Goal: Task Accomplishment & Management: Complete application form

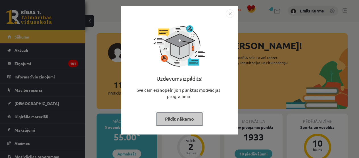
click at [232, 13] on img "Close" at bounding box center [230, 13] width 9 height 9
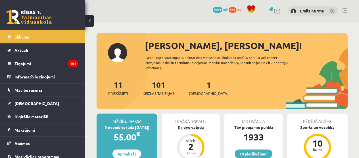
click at [199, 143] on div "2" at bounding box center [190, 146] width 17 height 9
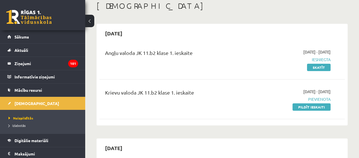
scroll to position [33, 0]
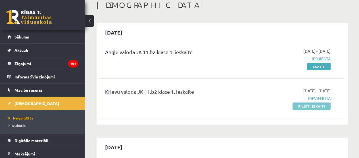
click at [317, 106] on link "Pildīt ieskaiti" at bounding box center [311, 106] width 38 height 7
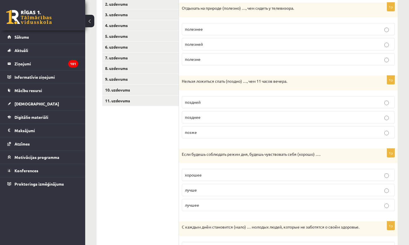
scroll to position [112, 0]
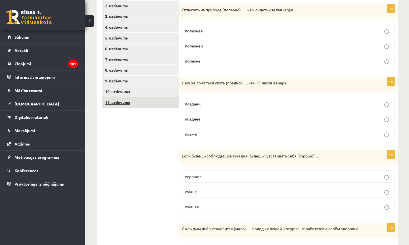
click at [145, 102] on link "11. uzdevums" at bounding box center [140, 102] width 76 height 11
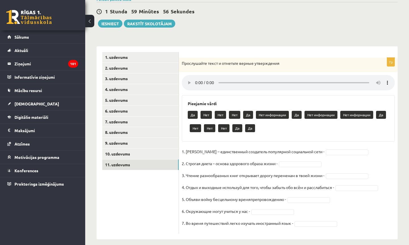
scroll to position [49, 0]
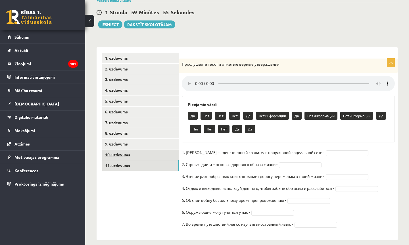
click at [154, 150] on link "10. uzdevums" at bounding box center [140, 154] width 76 height 11
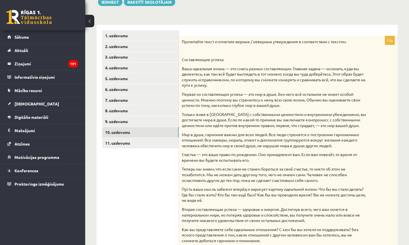
scroll to position [69, 0]
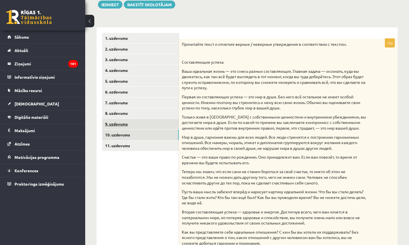
click at [156, 123] on link "9. uzdevums" at bounding box center [140, 124] width 76 height 11
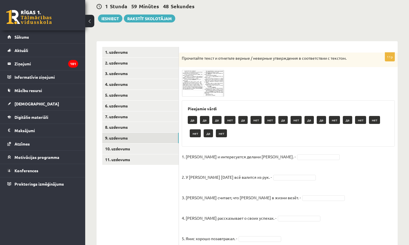
scroll to position [49, 0]
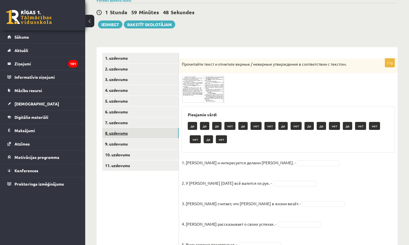
click at [155, 131] on link "8. uzdevums" at bounding box center [140, 133] width 76 height 11
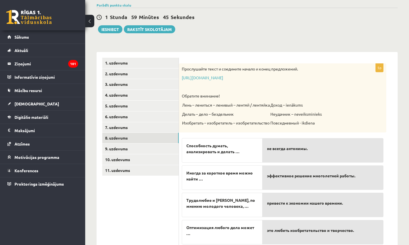
scroll to position [26, 0]
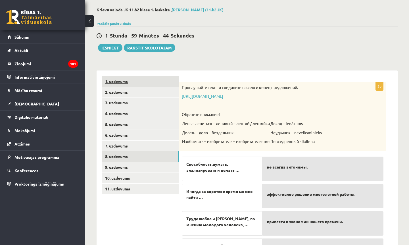
click at [140, 82] on link "1. uzdevums" at bounding box center [140, 81] width 76 height 11
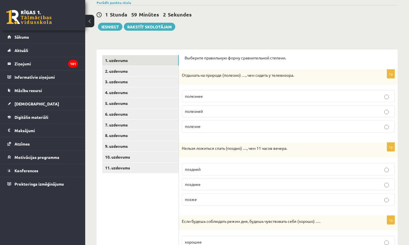
scroll to position [47, 0]
click at [238, 109] on p "полезней" at bounding box center [288, 111] width 207 height 6
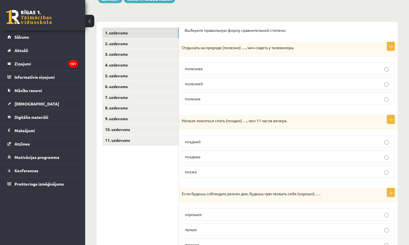
scroll to position [75, 0]
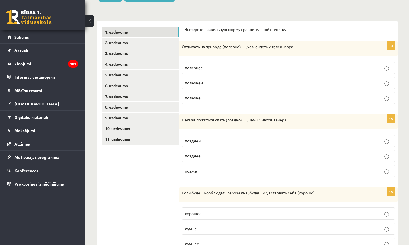
click at [249, 155] on p "позднее" at bounding box center [288, 156] width 207 height 6
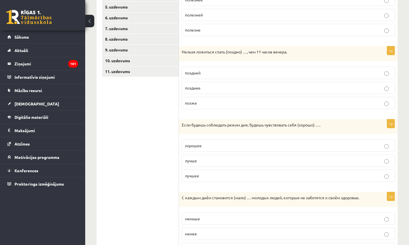
scroll to position [145, 0]
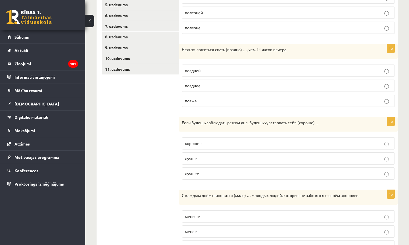
click at [249, 155] on p "лучше" at bounding box center [288, 158] width 207 height 6
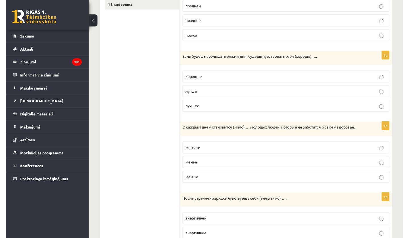
scroll to position [208, 0]
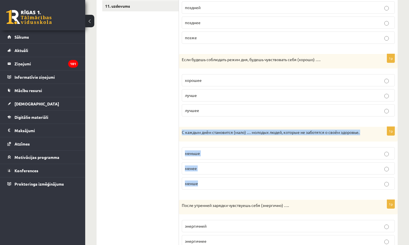
drag, startPoint x: 182, startPoint y: 131, endPoint x: 224, endPoint y: 184, distance: 67.3
click at [224, 158] on div "1p С каждым днём становится (мало) … молодых людей, которые не заботятся о своё…" at bounding box center [288, 160] width 219 height 67
copy div "С каждым днём становится (мало) … молодых людей, которые не заботятся о своём з…"
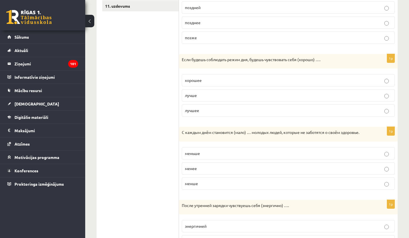
click at [204, 154] on p "меньше" at bounding box center [288, 153] width 207 height 6
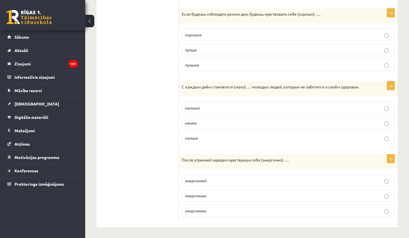
scroll to position [253, 0]
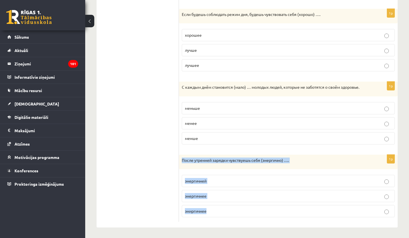
drag, startPoint x: 183, startPoint y: 159, endPoint x: 223, endPoint y: 213, distance: 67.4
click at [223, 158] on div "1p После утренней зарядки чувствуешь себя (энергично) …. энергичней энергичнее …" at bounding box center [288, 187] width 219 height 67
copy div "После утренней зарядки чувствуешь себя (энергично) …. энергичней энергичнее эни…"
click at [219, 158] on label "энергичней" at bounding box center [288, 181] width 213 height 12
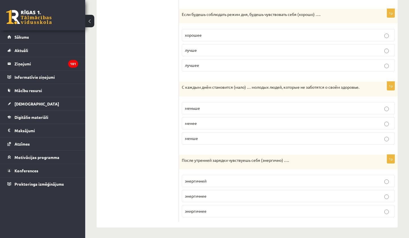
click at [233, 158] on label "эниргичнее" at bounding box center [288, 211] width 213 height 12
click at [236, 158] on label "энергичней" at bounding box center [288, 181] width 213 height 12
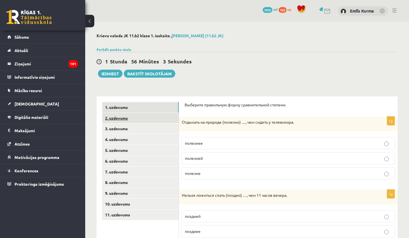
scroll to position [0, 0]
click at [135, 118] on link "2. uzdevums" at bounding box center [140, 118] width 76 height 11
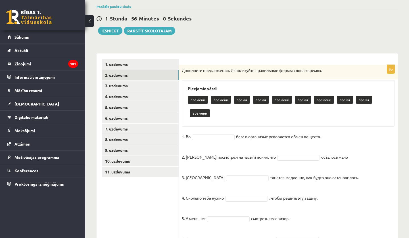
scroll to position [43, 0]
click at [224, 102] on p "времени" at bounding box center [221, 100] width 20 height 8
click at [226, 128] on div "6p Дополните предложения. Используйте правильные формы слова «время». Pieejamie…" at bounding box center [288, 157] width 219 height 184
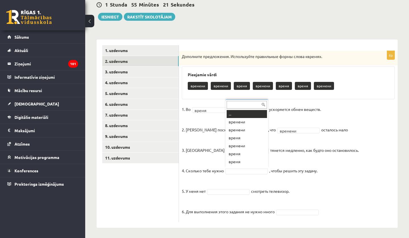
scroll to position [7, 0]
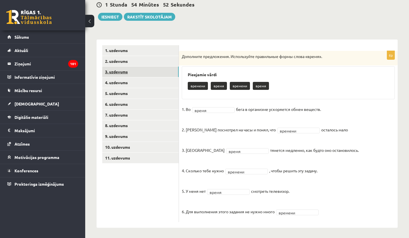
click at [147, 71] on link "3. uzdevums" at bounding box center [140, 71] width 76 height 11
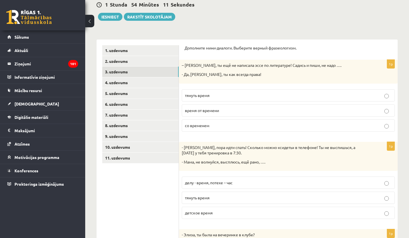
click at [257, 92] on p "тянуть время" at bounding box center [288, 95] width 207 height 6
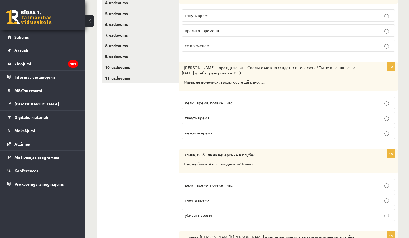
scroll to position [137, 0]
click at [233, 130] on p "детское время" at bounding box center [288, 133] width 207 height 6
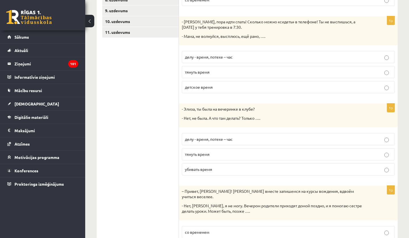
scroll to position [182, 0]
click at [252, 158] on p "убивать время" at bounding box center [288, 169] width 207 height 6
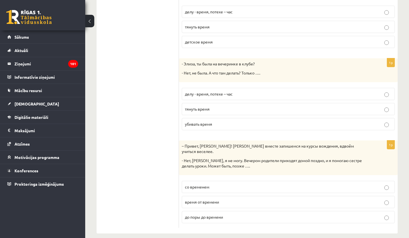
scroll to position [227, 0]
click at [249, 158] on p "со временем" at bounding box center [288, 187] width 207 height 6
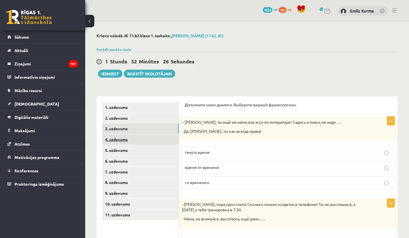
scroll to position [0, 0]
click at [151, 137] on link "4. uzdevums" at bounding box center [140, 139] width 76 height 11
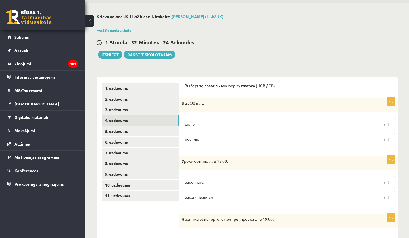
scroll to position [27, 0]
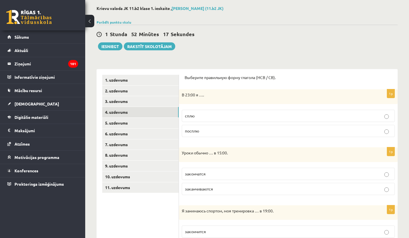
click at [249, 113] on p "сплю" at bounding box center [288, 116] width 207 height 6
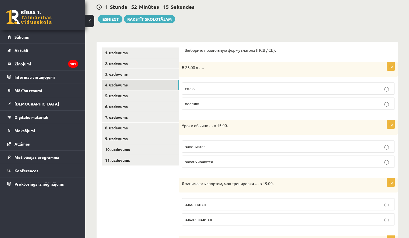
scroll to position [54, 0]
click at [230, 144] on p "закончатся" at bounding box center [288, 146] width 207 height 6
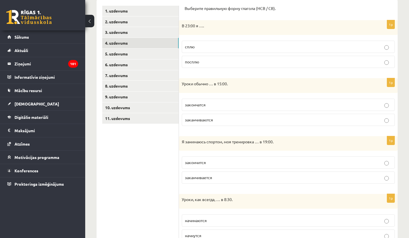
scroll to position [96, 0]
click at [226, 158] on p "заканчивается" at bounding box center [288, 177] width 207 height 6
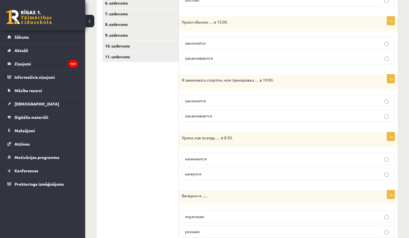
scroll to position [158, 0]
click at [229, 158] on p "начинаются" at bounding box center [288, 159] width 207 height 6
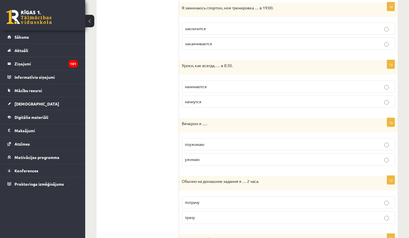
scroll to position [230, 0]
click at [230, 143] on p "поужинаю" at bounding box center [288, 144] width 207 height 6
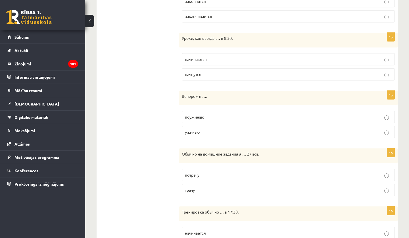
scroll to position [257, 0]
click at [181, 95] on div "Вечером я …." at bounding box center [288, 98] width 219 height 15
drag, startPoint x: 182, startPoint y: 95, endPoint x: 207, endPoint y: 130, distance: 43.1
click at [207, 130] on div "1p Вечером я …. поужинаю ужинаю" at bounding box center [288, 117] width 219 height 52
copy div "Вечером я …. поужинаю ужинаю"
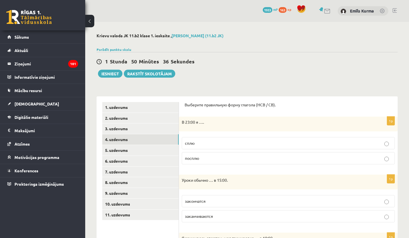
scroll to position [0, 0]
click at [185, 104] on p "Выберите правильную форму глагола (НСВ / СВ)." at bounding box center [287, 105] width 207 height 6
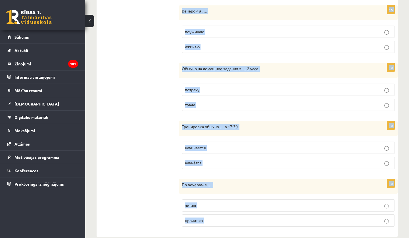
scroll to position [351, 0]
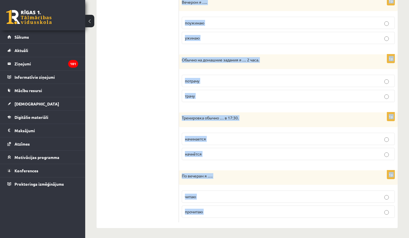
drag, startPoint x: 185, startPoint y: 104, endPoint x: 302, endPoint y: 213, distance: 159.3
copy body "Loremips dolorsitam conse adipisc (ELI / SE). 5d E 24:66 t …. inci utlabo 2e Do…"
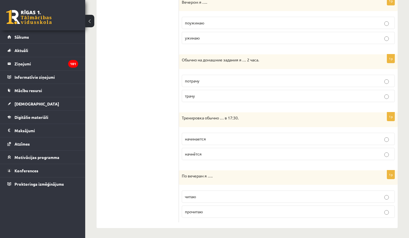
click at [229, 76] on label "потрачу" at bounding box center [288, 81] width 213 height 12
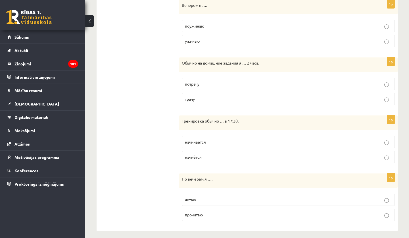
scroll to position [348, 0]
click at [207, 102] on label "трачу" at bounding box center [288, 99] width 213 height 12
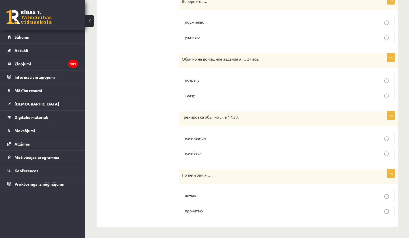
scroll to position [351, 0]
click at [226, 136] on p "начинается" at bounding box center [288, 139] width 207 height 6
click at [207, 158] on label "читаю" at bounding box center [288, 196] width 213 height 12
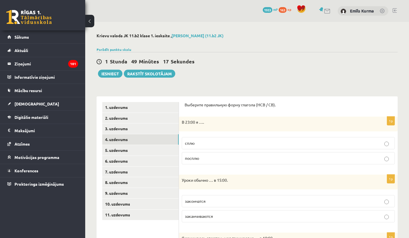
scroll to position [0, 0]
click at [156, 149] on link "5. uzdevums" at bounding box center [140, 150] width 76 height 11
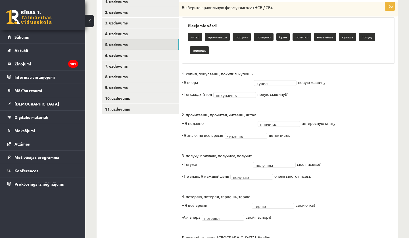
scroll to position [62, 0]
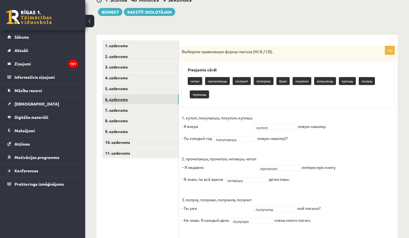
click at [128, 95] on link "6. uzdevums" at bounding box center [140, 99] width 76 height 11
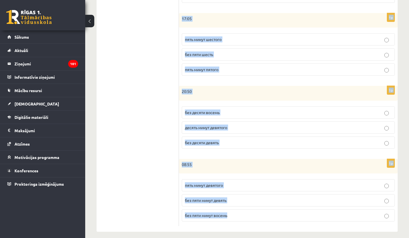
scroll to position [253, 0]
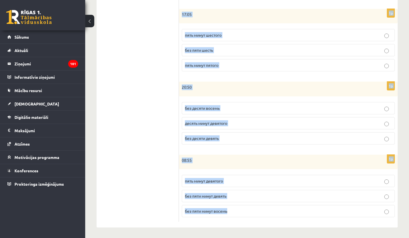
drag, startPoint x: 183, startPoint y: 60, endPoint x: 241, endPoint y: 209, distance: 159.7
click at [241, 158] on form "Сколько времени? Выберите правильный вариант. 1p 07:15 без пятнадцати семь пятн…" at bounding box center [287, 34] width 207 height 373
copy form "07:15 без пятнадцати семь пятнадцать минут седьмого пятнадцать минут восьмого 1…"
click at [245, 80] on form "Сколько времени? Выберите правильный вариант. 1p 07:15 без пятнадцати семь пятн…" at bounding box center [287, 34] width 207 height 373
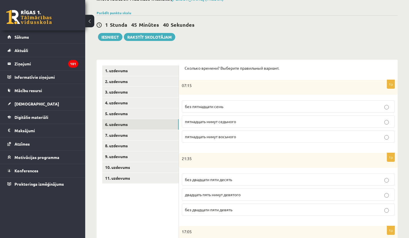
scroll to position [37, 0]
click at [231, 119] on span "пятнадцать минут седьмого" at bounding box center [210, 121] width 51 height 5
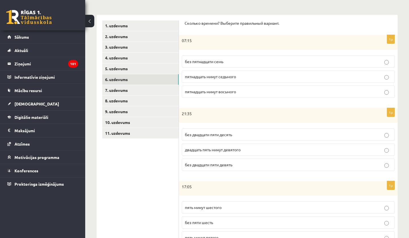
scroll to position [83, 0]
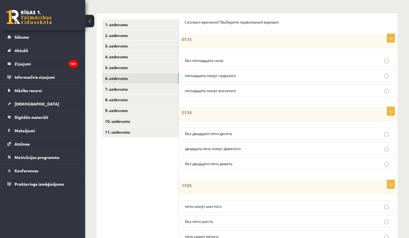
click at [264, 130] on p "без двадцати пяти десять" at bounding box center [288, 133] width 207 height 6
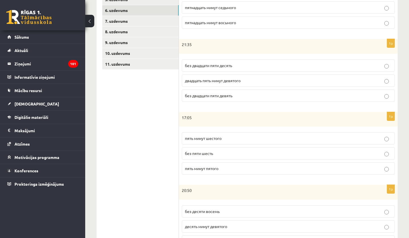
scroll to position [150, 0]
click at [241, 138] on p "пять минут шестого" at bounding box center [288, 138] width 207 height 6
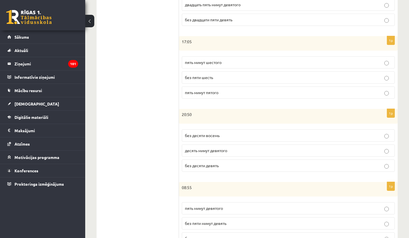
scroll to position [226, 0]
click at [236, 158] on p "без десяти девять" at bounding box center [288, 165] width 207 height 6
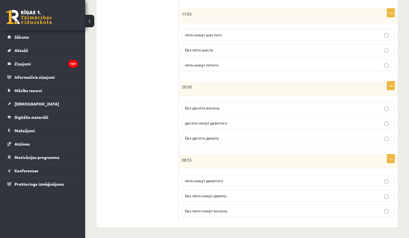
scroll to position [253, 0]
click at [245, 158] on p "без пяти минут девять" at bounding box center [288, 196] width 207 height 6
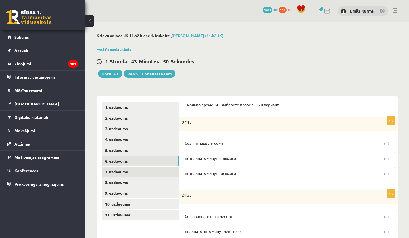
scroll to position [0, 0]
click at [143, 158] on link "7. uzdevums" at bounding box center [140, 171] width 76 height 11
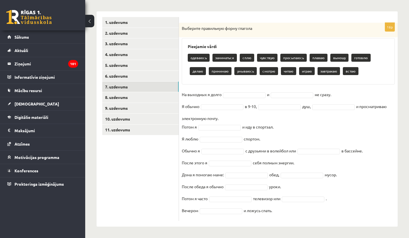
scroll to position [85, 0]
drag, startPoint x: 181, startPoint y: 93, endPoint x: 280, endPoint y: 210, distance: 152.6
click at [280, 158] on div "16p Выберите правильную форму глагола Pieejamie vārdi одеваюсь заниматься сплю …" at bounding box center [288, 122] width 219 height 198
copy fieldset "Lo ipsumdol s ametc a el seddo. E tempor i 7-19, utl, e doloremagnaa enimadmini…"
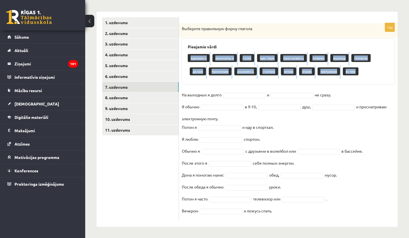
drag, startPoint x: 191, startPoint y: 57, endPoint x: 290, endPoint y: 81, distance: 101.4
click at [290, 81] on div "Pieejamie vārdi одеваюсь заниматься сплю чувствую просыпаюсь плаваю выношу гото…" at bounding box center [288, 61] width 213 height 46
copy div "одеваюсь заниматься сплю чувствую просыпаюсь плаваю выношу готовлю делаю приним…"
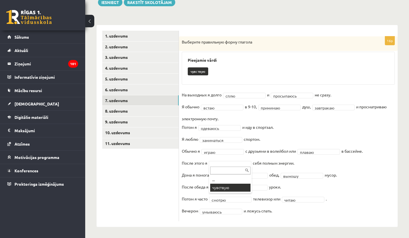
scroll to position [58, 0]
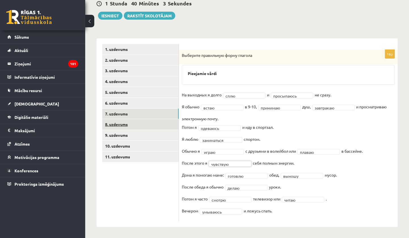
click at [156, 124] on link "8. uzdevums" at bounding box center [140, 124] width 76 height 11
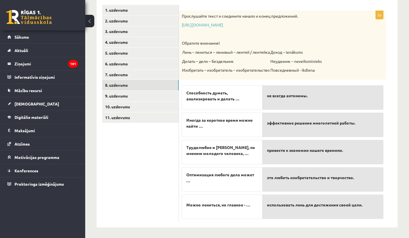
scroll to position [97, 0]
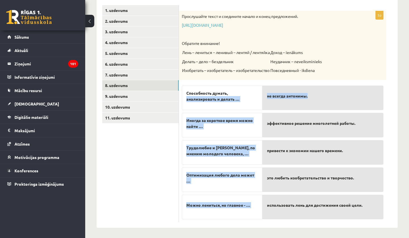
drag, startPoint x: 236, startPoint y: 91, endPoint x: 262, endPoint y: 101, distance: 27.6
click at [262, 101] on fieldset "Способность думать, анализировать и делать … Иногда за короткое время можно най…" at bounding box center [283, 151] width 202 height 136
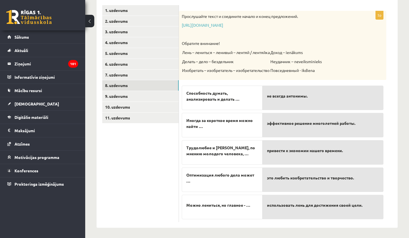
click at [282, 100] on p "не всегда антонимы." at bounding box center [323, 96] width 112 height 12
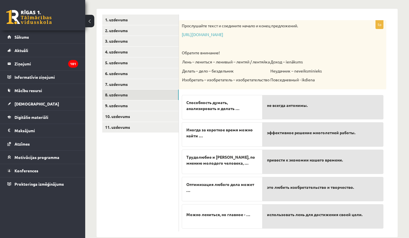
scroll to position [89, 0]
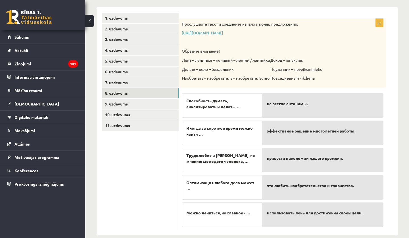
click at [202, 132] on span "Иногда за короткое время можно найти …" at bounding box center [222, 131] width 72 height 12
drag, startPoint x: 200, startPoint y: 131, endPoint x: 213, endPoint y: 132, distance: 12.8
click at [213, 132] on span "Иногда за короткое время можно найти …" at bounding box center [222, 131] width 72 height 12
click at [294, 128] on span "эффективное решение многолетней работы." at bounding box center [311, 131] width 88 height 6
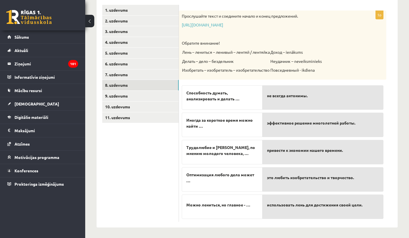
scroll to position [97, 0]
click at [223, 25] on link "[URL][DOMAIN_NAME]" at bounding box center [202, 24] width 41 height 5
click at [220, 33] on p at bounding box center [268, 35] width 173 height 6
click at [219, 28] on p "[URL][DOMAIN_NAME]" at bounding box center [268, 25] width 173 height 6
click at [220, 26] on link "[URL][DOMAIN_NAME]" at bounding box center [202, 24] width 41 height 5
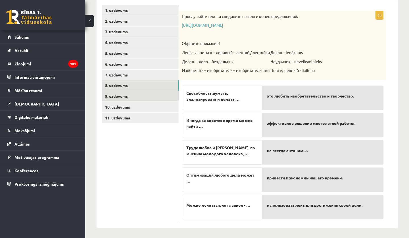
click at [157, 95] on link "9. uzdevums" at bounding box center [140, 96] width 76 height 11
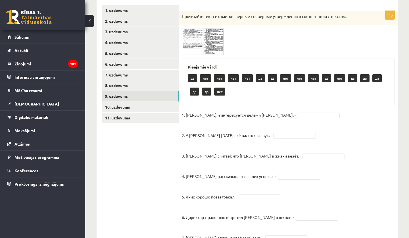
click at [201, 38] on span at bounding box center [203, 41] width 9 height 9
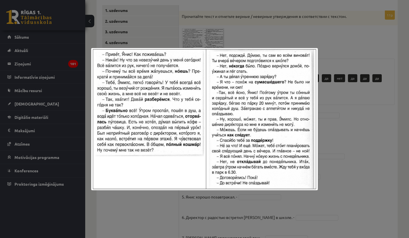
click at [344, 158] on div at bounding box center [204, 119] width 409 height 238
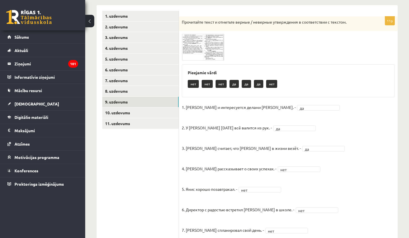
scroll to position [75, 0]
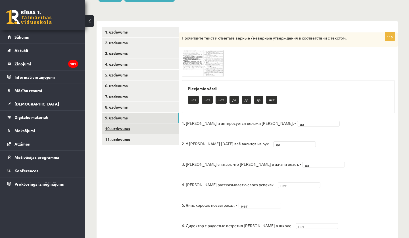
click at [140, 124] on link "10. uzdevums" at bounding box center [140, 128] width 76 height 11
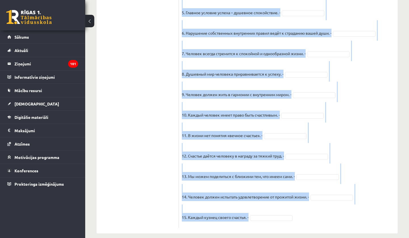
scroll to position [472, 0]
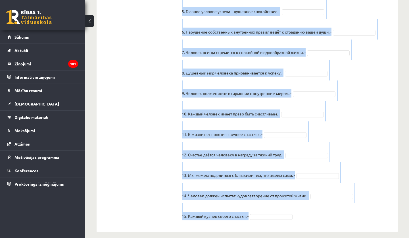
drag, startPoint x: 182, startPoint y: 19, endPoint x: 253, endPoint y: 209, distance: 202.8
copy div "Loremipsum dolor s ametcons adipis / elitsedd eiusmodtemp i utlaboreetdo m aliq…"
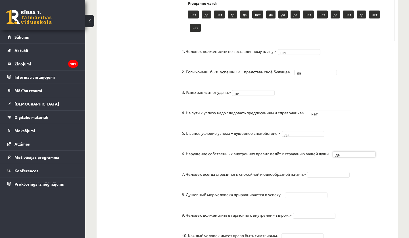
scroll to position [351, 0]
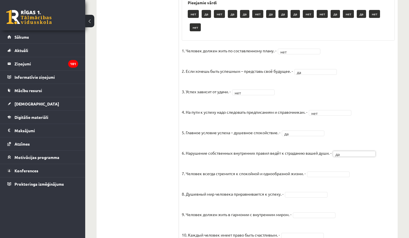
click at [323, 158] on fieldset "1. Человек должен жить по составленному плану. - нет *** 2. Если хочешь быть ус…" at bounding box center [288, 195] width 213 height 298
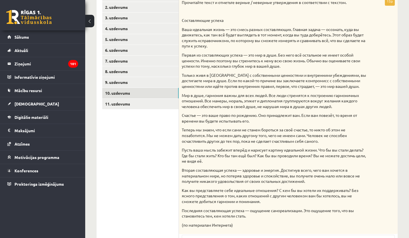
scroll to position [105, 0]
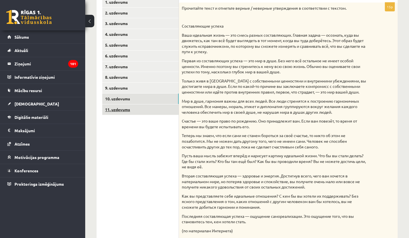
click at [134, 110] on link "11. uzdevums" at bounding box center [140, 109] width 76 height 11
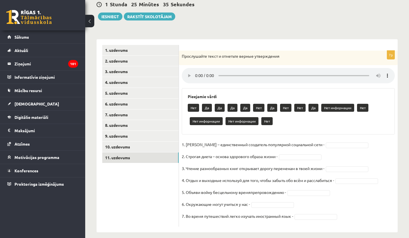
scroll to position [56, 0]
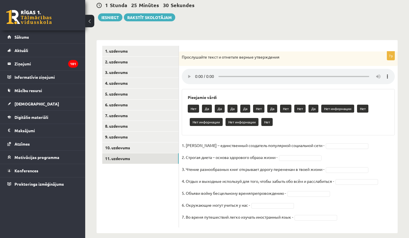
click at [197, 73] on audio at bounding box center [288, 76] width 213 height 15
click at [358, 73] on audio at bounding box center [288, 76] width 213 height 15
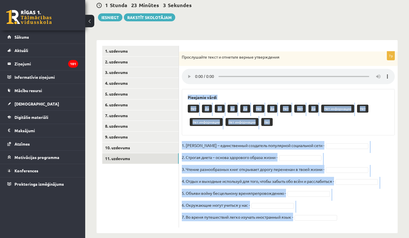
drag, startPoint x: 188, startPoint y: 91, endPoint x: 299, endPoint y: 212, distance: 163.9
click at [299, 158] on div "7p Прослушайте текст и отметьте верные утверждения Pieejamie vārdi Нет Да Да Да…" at bounding box center [288, 139] width 219 height 176
copy div "Loremipsu dolor Sit Am Co Ad El Sed Do Eiu Tem In Utl etdolorema Ali Eni admini…"
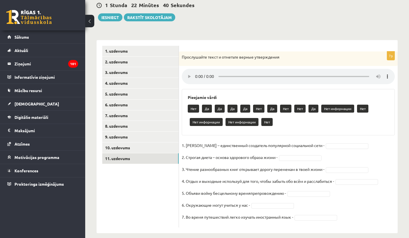
click at [336, 141] on fieldset "1. [PERSON_NAME] – единственный создатель популярной социальной сети - 2. Строг…" at bounding box center [288, 182] width 213 height 83
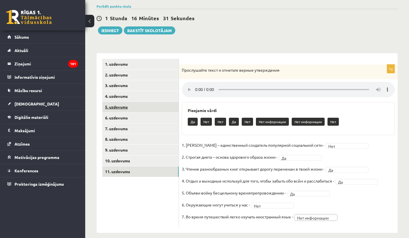
scroll to position [43, 0]
